Goal: Information Seeking & Learning: Learn about a topic

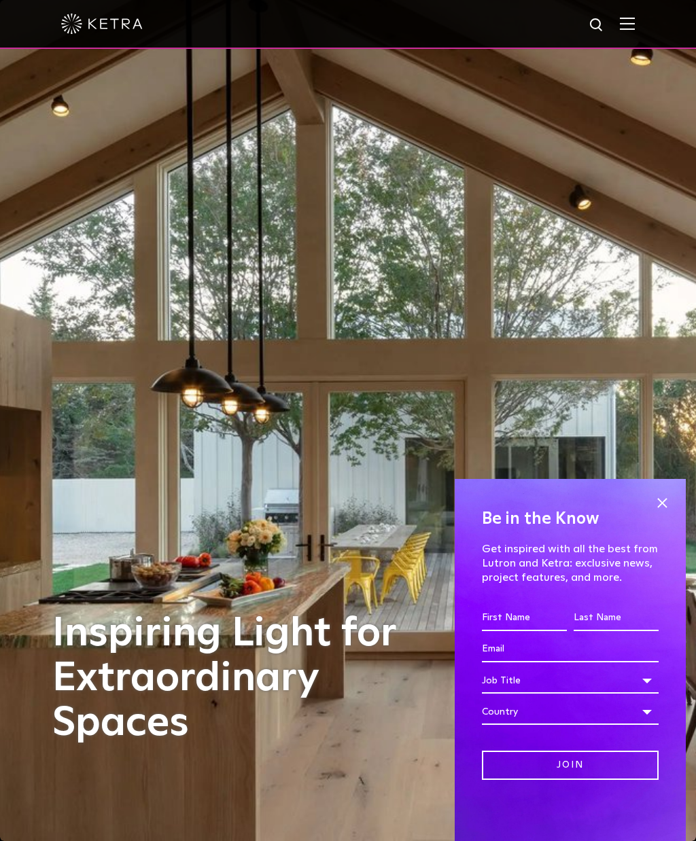
click at [624, 26] on img at bounding box center [627, 23] width 15 height 13
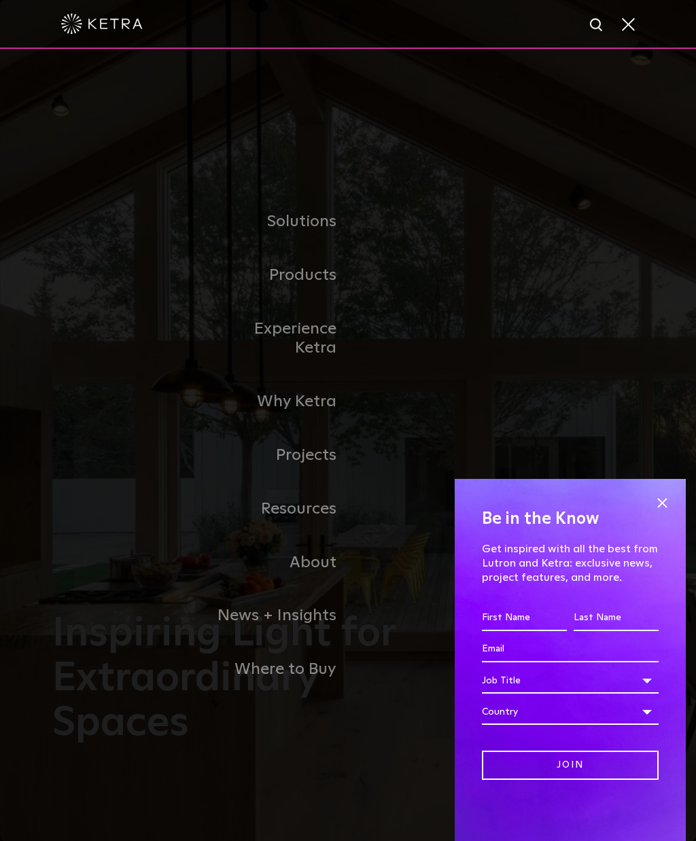
click at [0, 0] on link "Residential Products" at bounding box center [0, 0] width 0 height 0
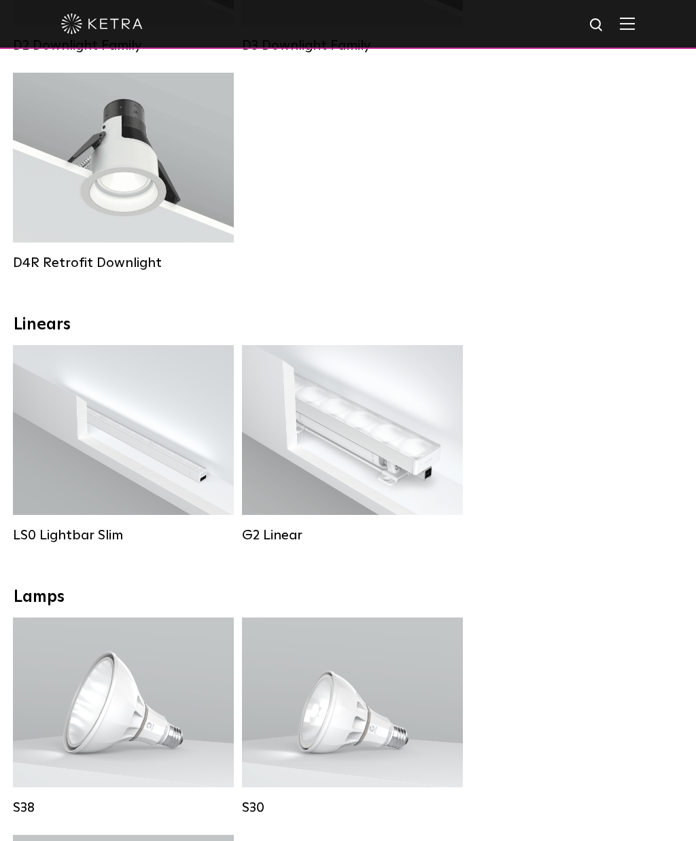
scroll to position [429, 0]
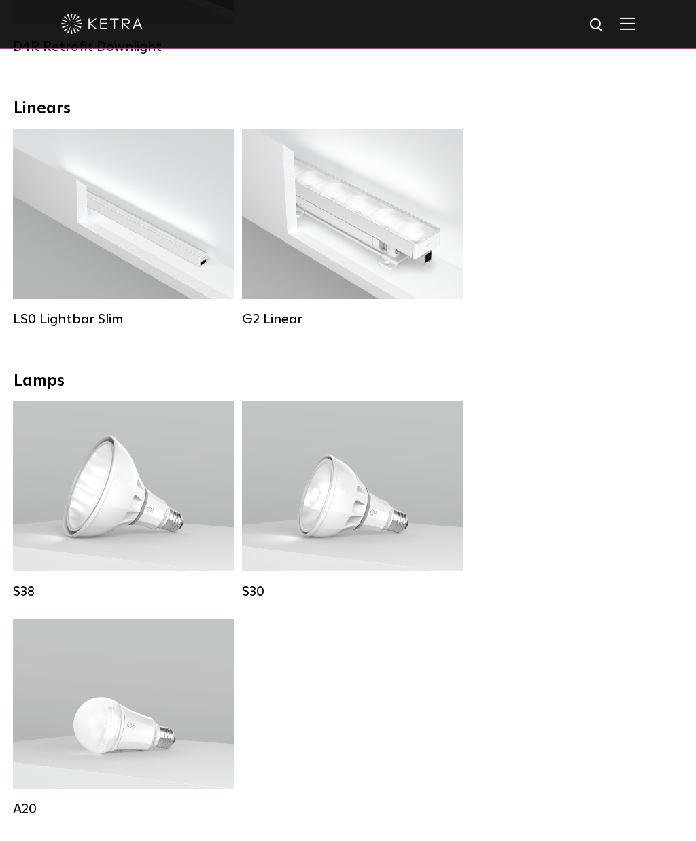
click at [355, 507] on div "Lumen Output: 1100 Colors: White / Black Base Type: E26 Edison Base / GU24 Beam…" at bounding box center [352, 486] width 176 height 103
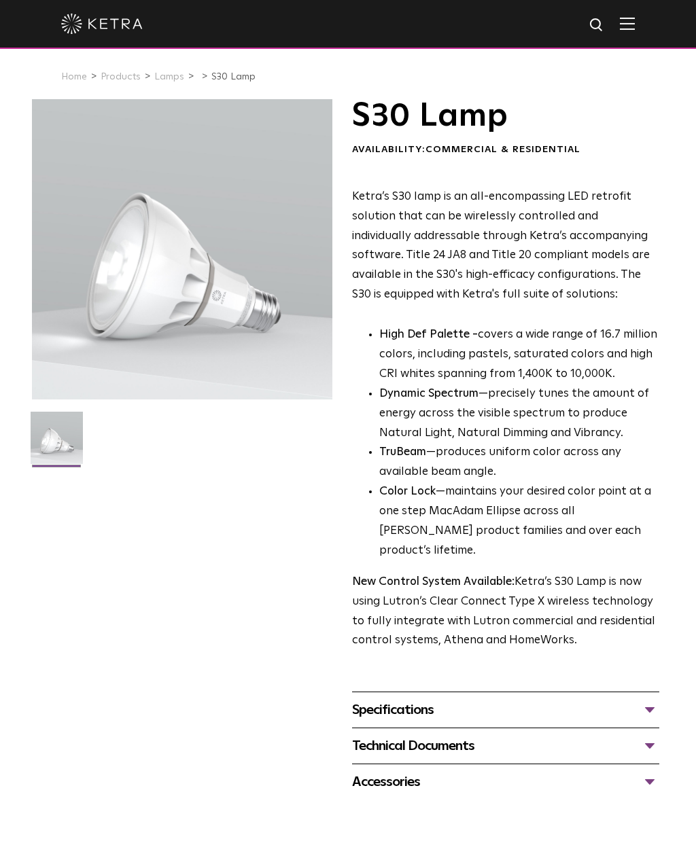
click at [628, 699] on div "Specifications" at bounding box center [505, 710] width 307 height 22
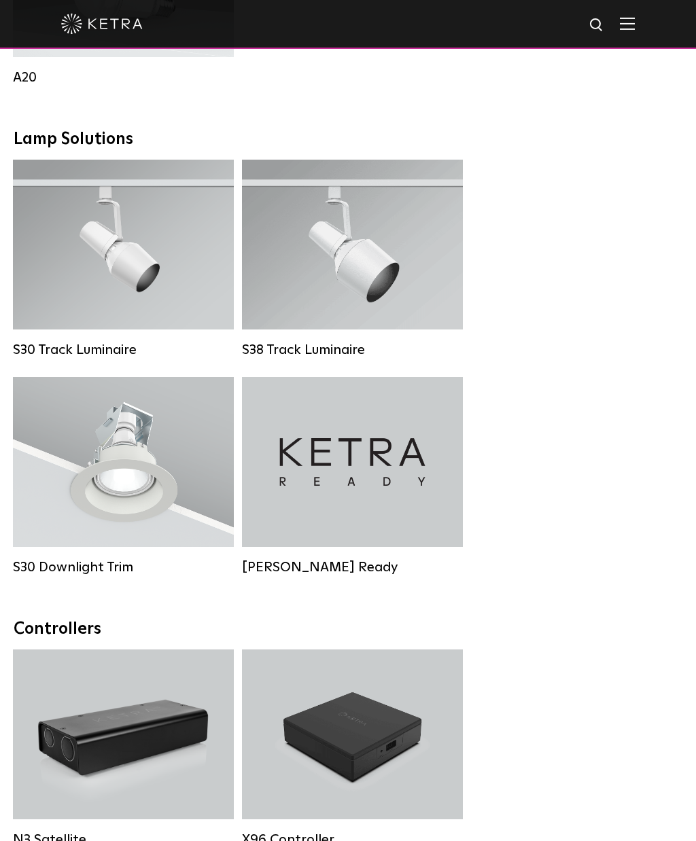
scroll to position [1394, 0]
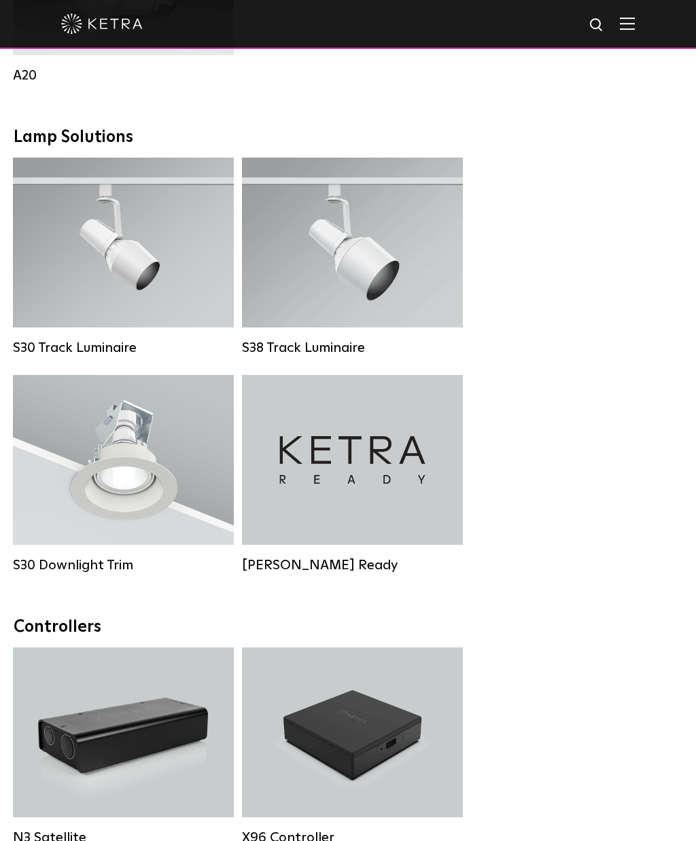
click at [143, 493] on div "S30 Downlight Trim" at bounding box center [123, 460] width 221 height 170
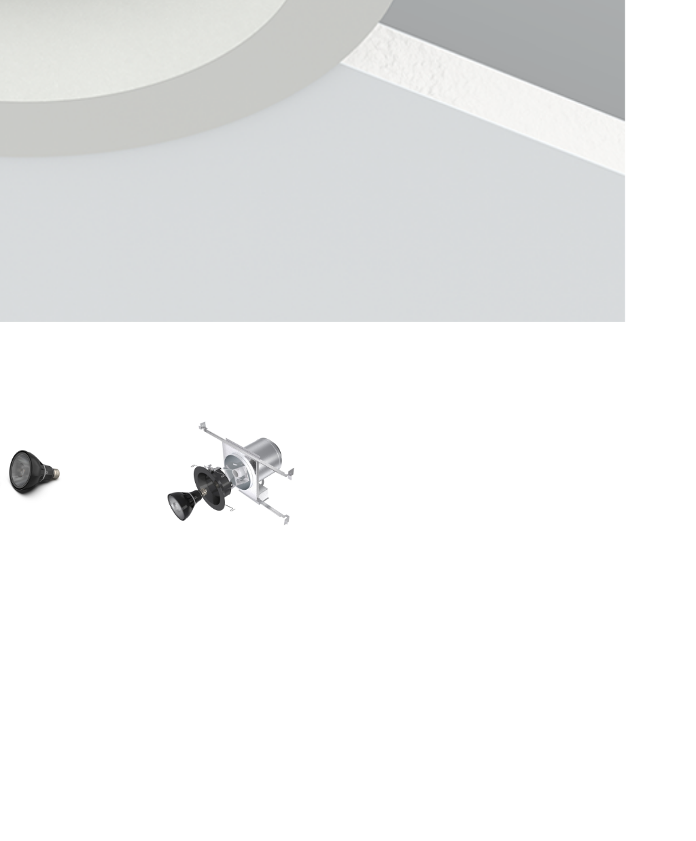
click at [208, 423] on img at bounding box center [234, 442] width 52 height 39
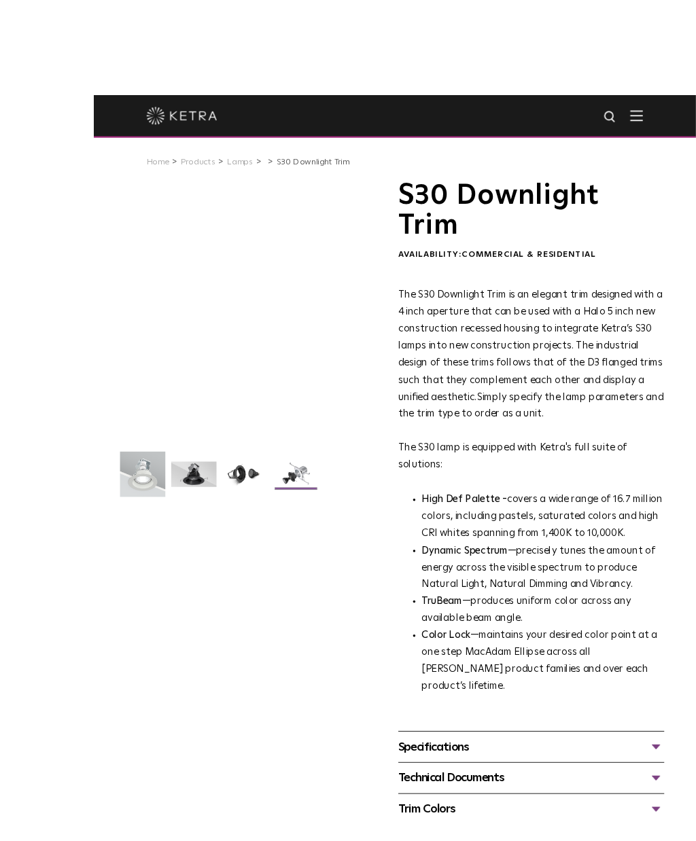
scroll to position [1, 0]
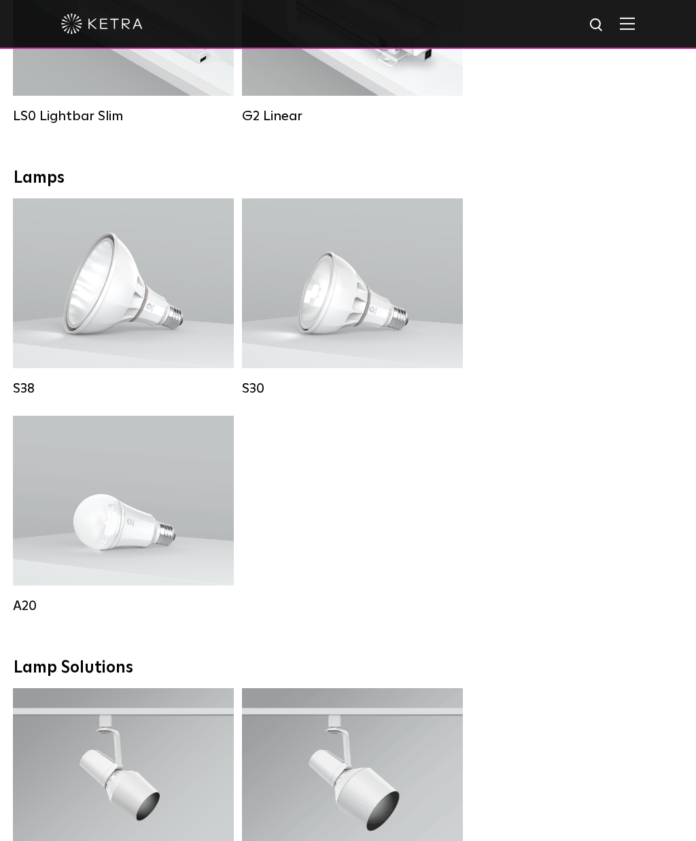
scroll to position [865, 0]
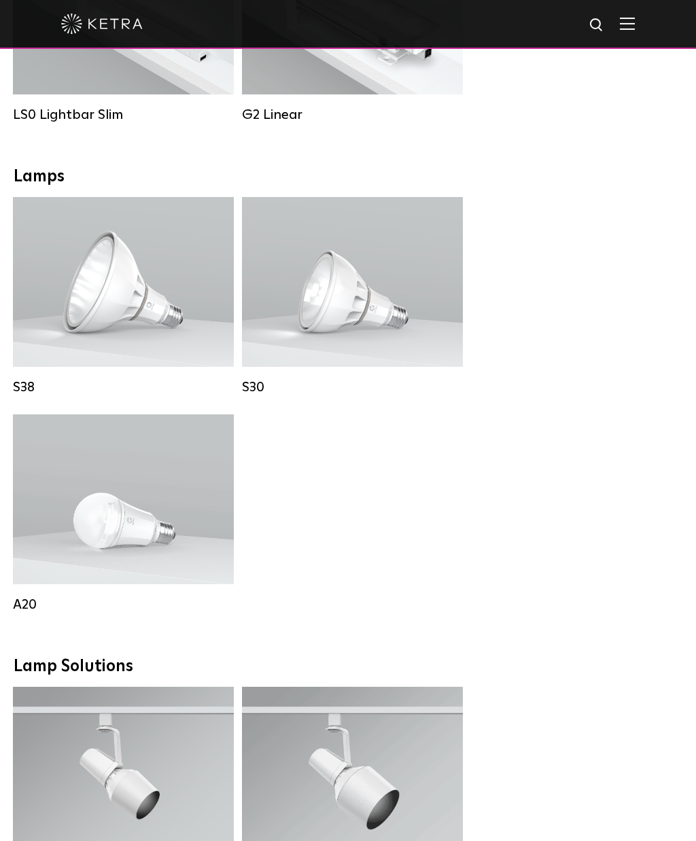
click at [397, 319] on div "Lumen Output: 1100 Colors: White / Black Base Type: E26 Edison Base / GU24 Beam…" at bounding box center [352, 281] width 176 height 103
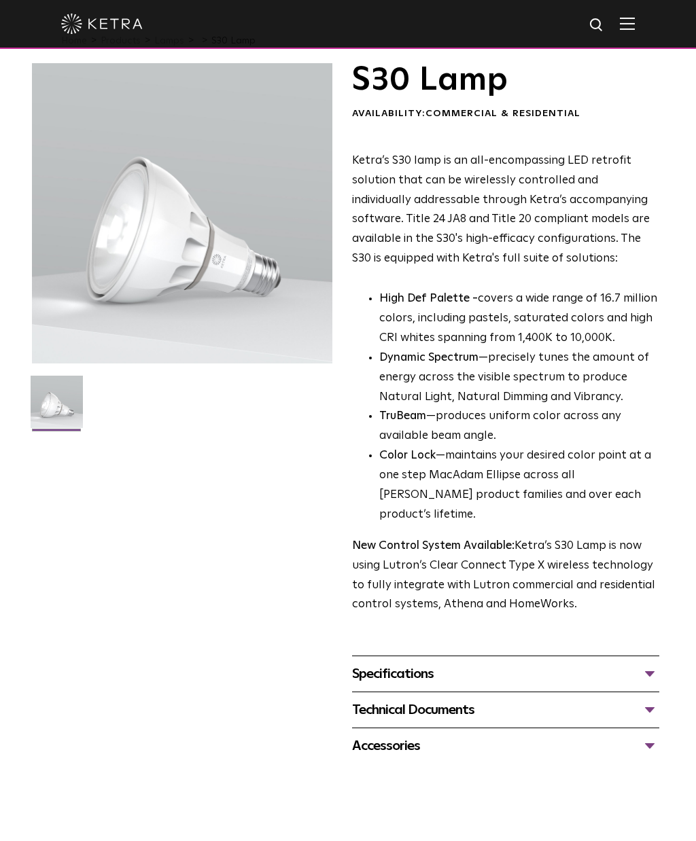
scroll to position [37, 0]
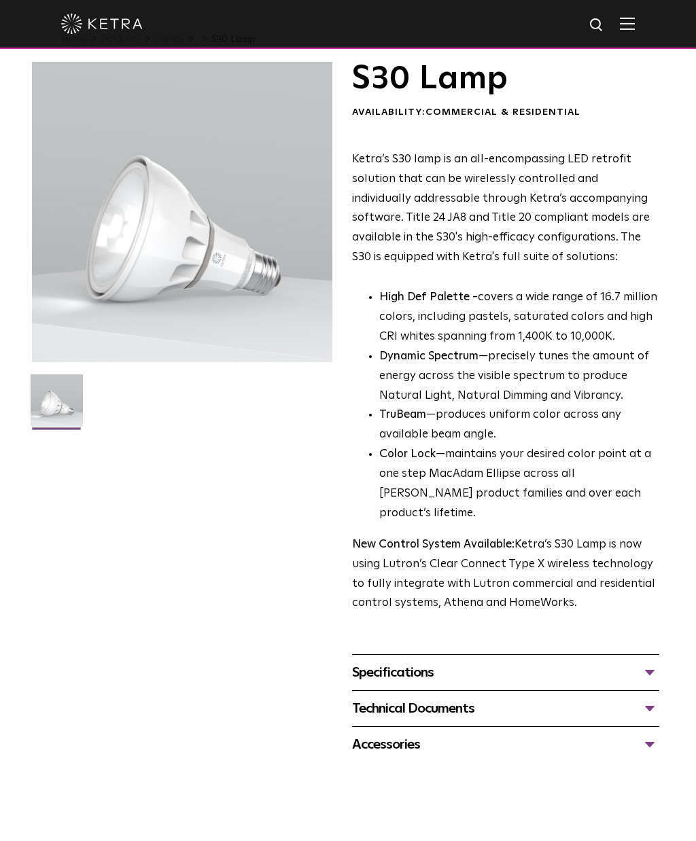
click at [519, 662] on div "Specifications" at bounding box center [505, 673] width 307 height 22
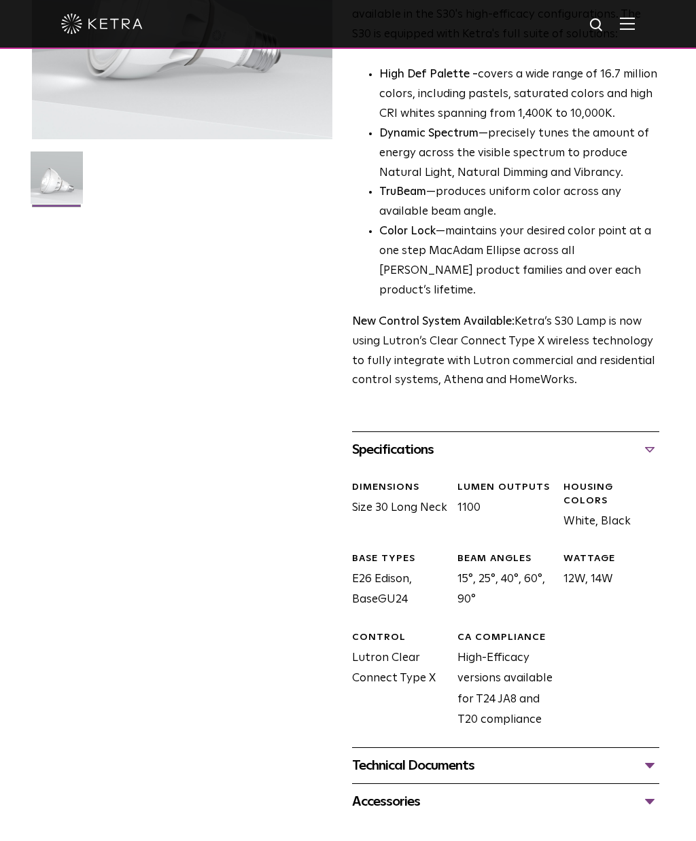
scroll to position [262, 0]
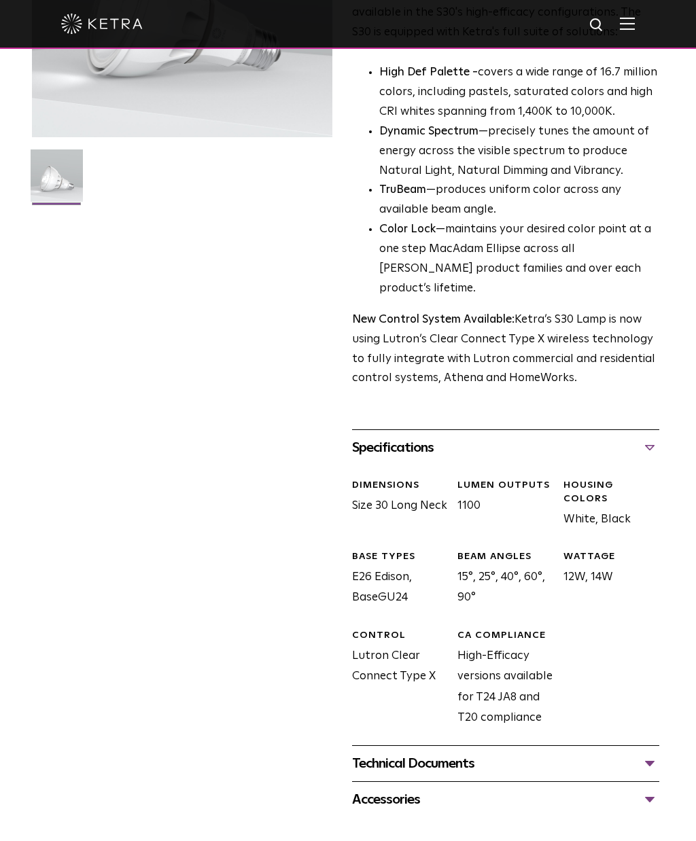
click at [524, 753] on div "Technical Documents" at bounding box center [505, 764] width 307 height 22
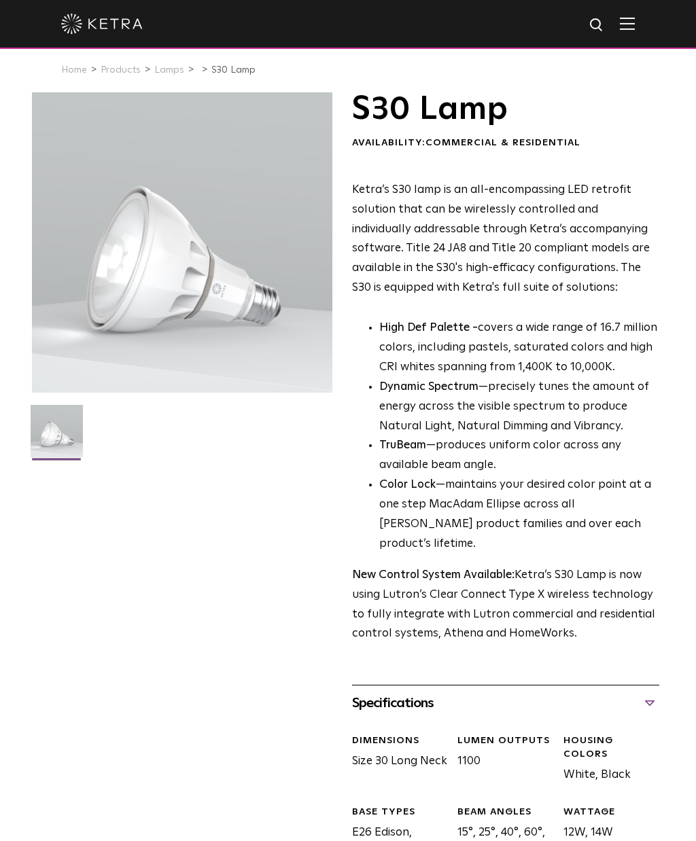
scroll to position [0, 0]
